Goal: Find specific fact: Find specific fact

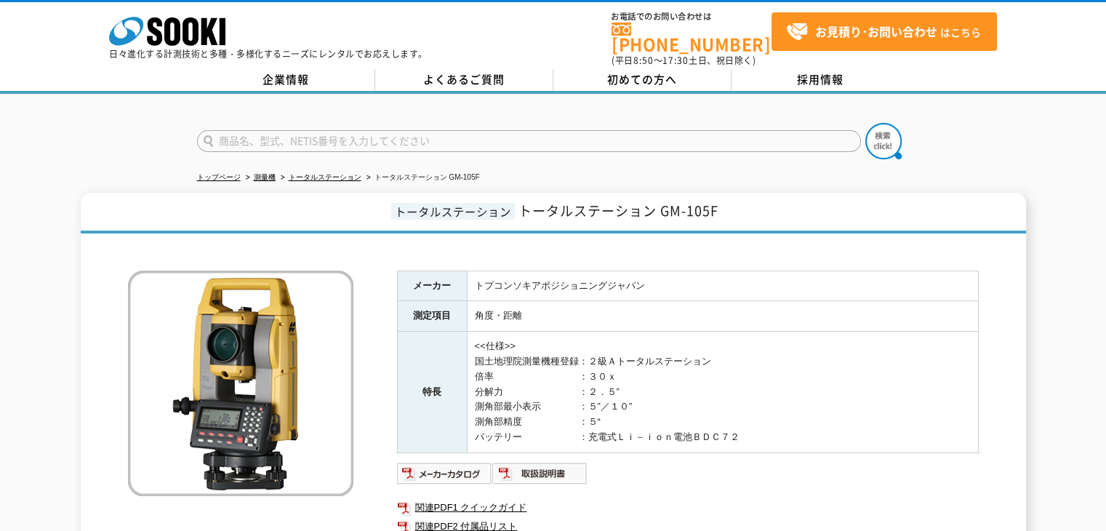
click at [565, 273] on td "トプコンソキアポジショニングジャパン" at bounding box center [722, 286] width 511 height 31
click at [615, 271] on td "トプコンソキアポジショニングジャパン" at bounding box center [722, 286] width 511 height 31
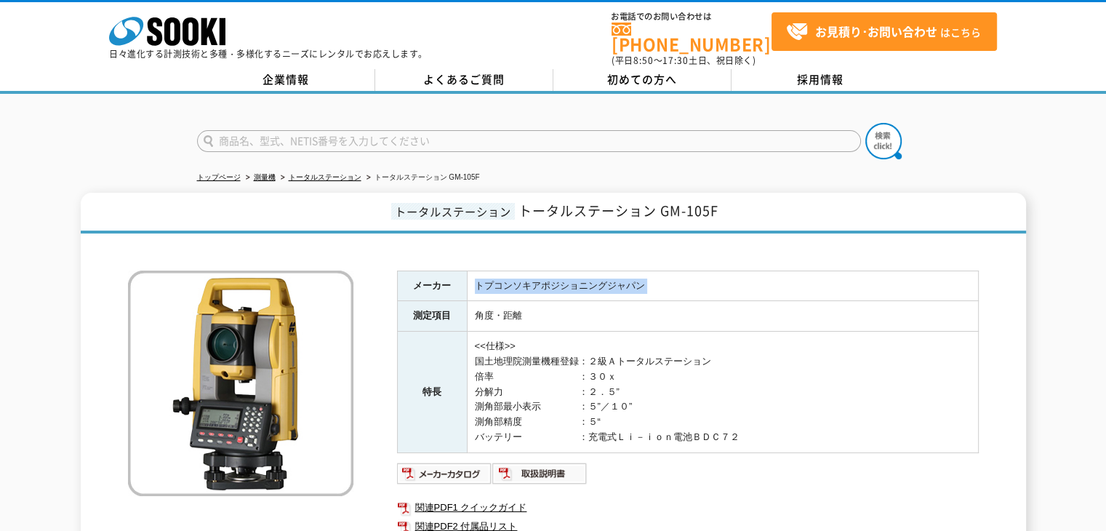
click at [497, 279] on td "トプコンソキアポジショニングジャパン" at bounding box center [722, 286] width 511 height 31
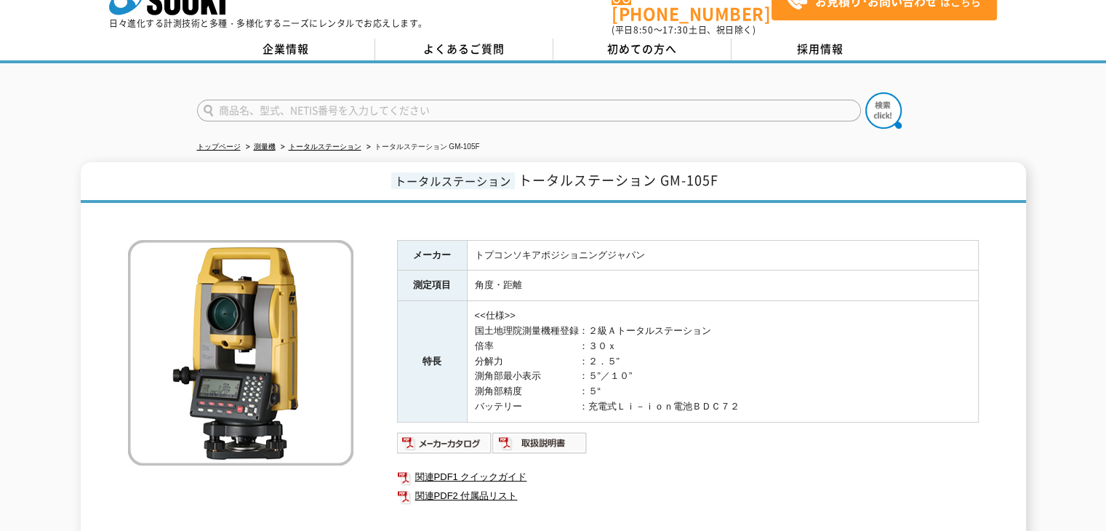
scroll to position [108, 0]
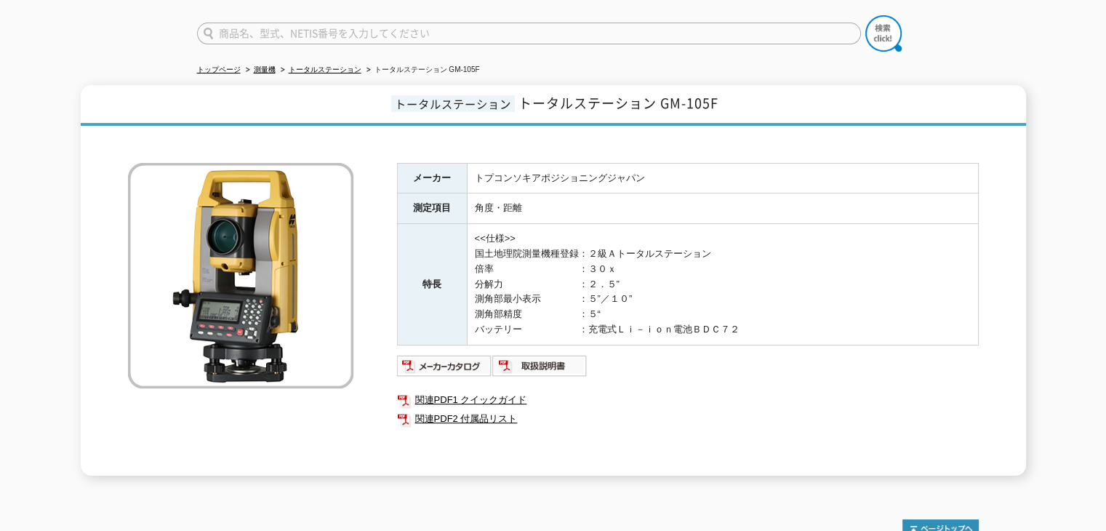
click at [518, 173] on td "トプコンソキアポジショニングジャパン" at bounding box center [722, 178] width 511 height 31
click at [551, 199] on td "角度・距離" at bounding box center [722, 208] width 511 height 31
click at [553, 167] on td "トプコンソキアポジショニングジャパン" at bounding box center [722, 178] width 511 height 31
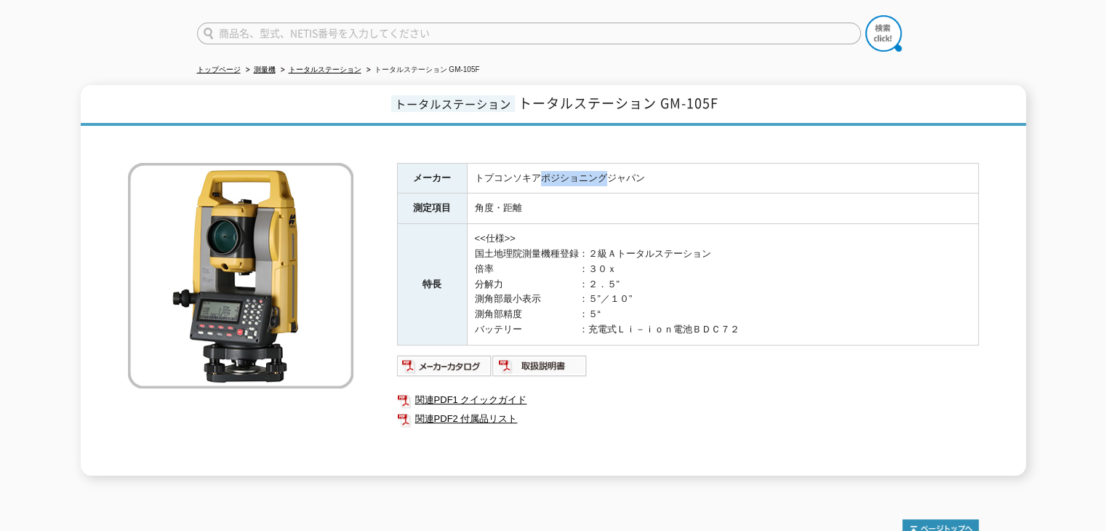
click at [553, 167] on td "トプコンソキアポジショニングジャパン" at bounding box center [722, 178] width 511 height 31
copy tbody "トプコンソキアポジショニングジャパン"
